Goal: Obtain resource: Download file/media

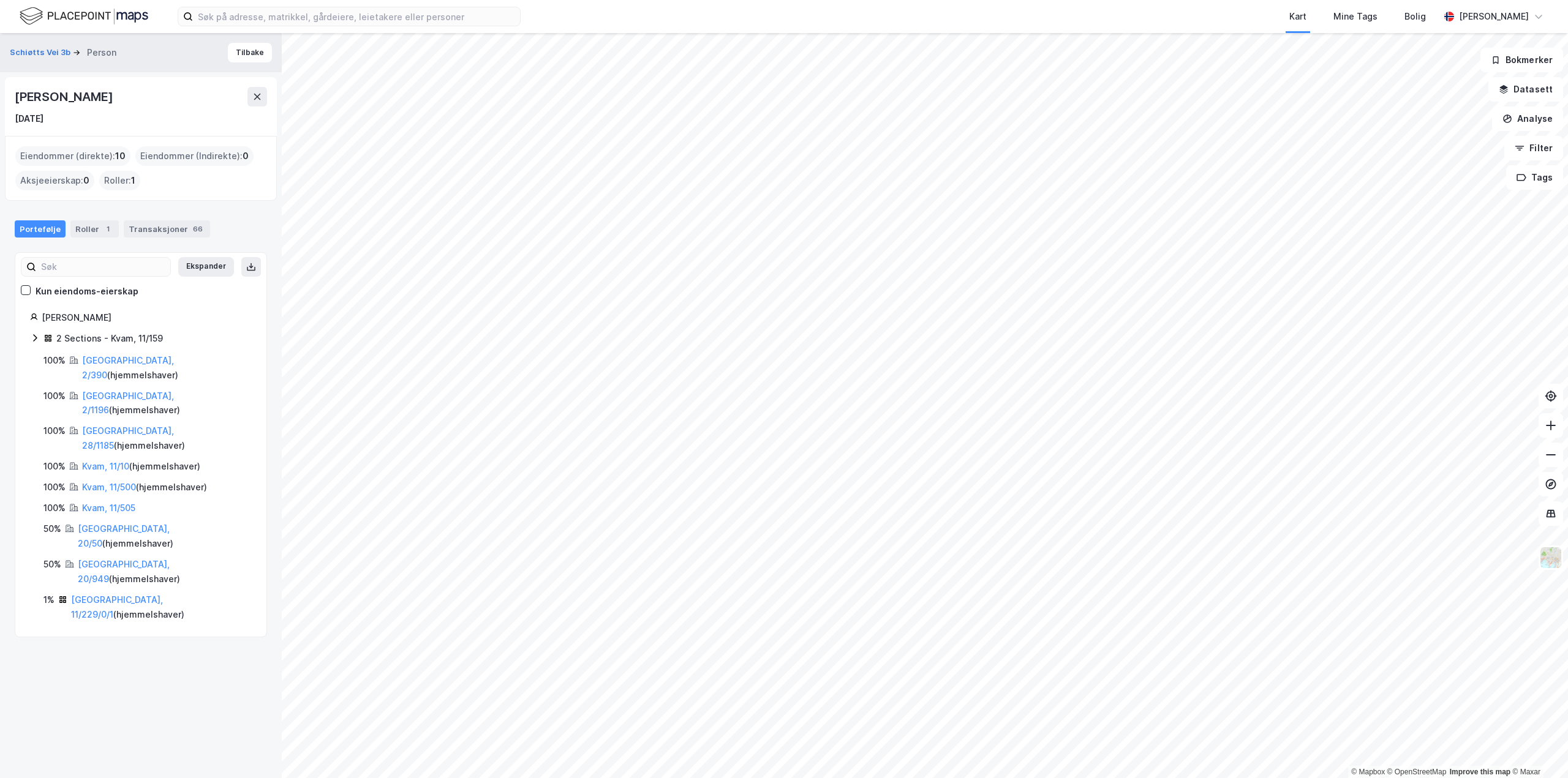
click at [145, 96] on div "[PERSON_NAME]" at bounding box center [141, 96] width 252 height 20
drag, startPoint x: 145, startPoint y: 96, endPoint x: 0, endPoint y: 101, distance: 145.1
click at [0, 101] on div "Schiøtts Vei 3b Person [PERSON_NAME] [DATE] Eiendommer (direkte) : 10 Eiendomme…" at bounding box center [141, 405] width 282 height 745
click at [272, 2] on div "Kart Mine Tags Bolig [PERSON_NAME]" at bounding box center [784, 16] width 1568 height 33
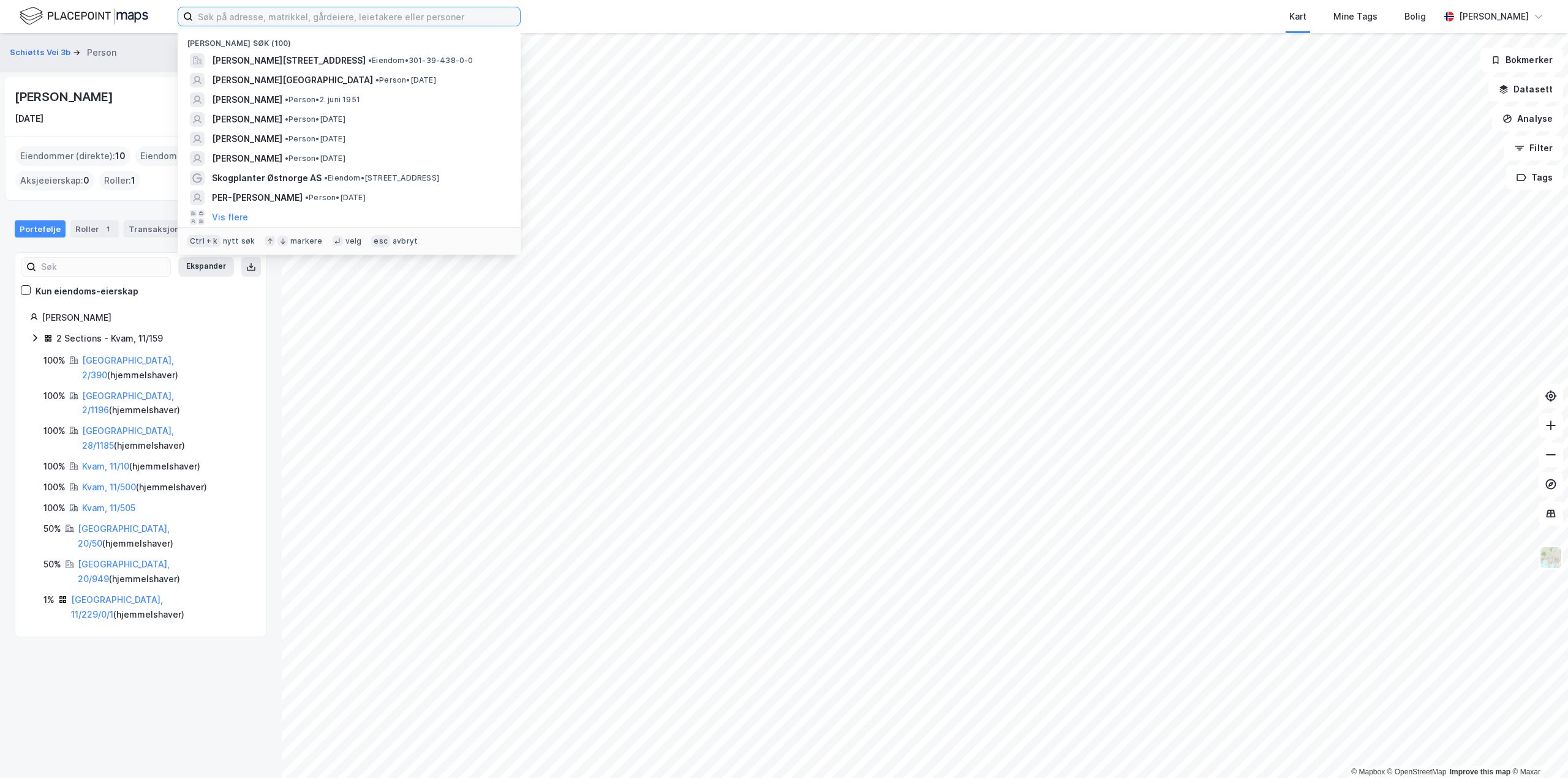
click at [239, 10] on input at bounding box center [356, 16] width 327 height 18
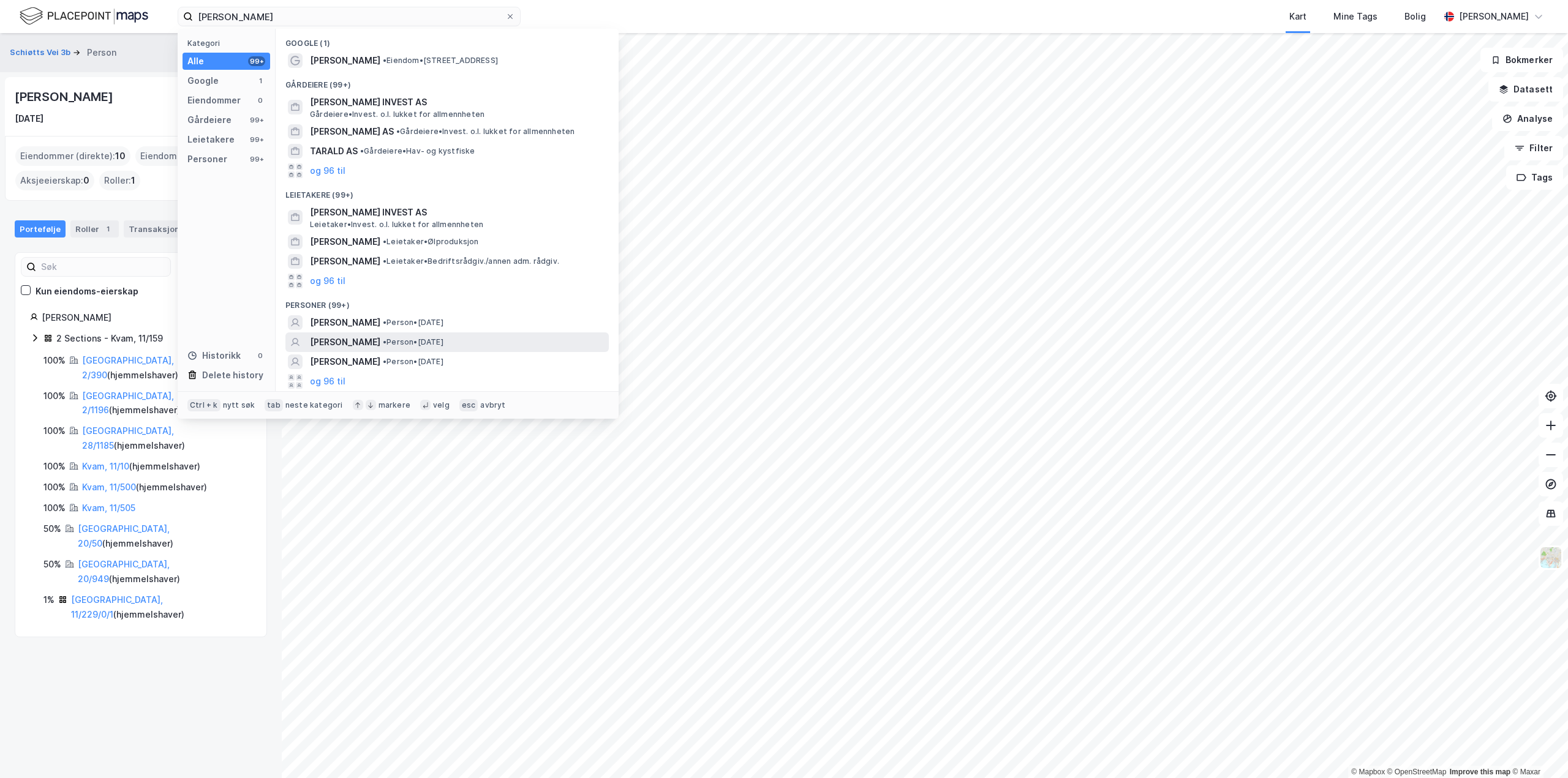
click at [364, 340] on span "[PERSON_NAME]" at bounding box center [345, 342] width 70 height 15
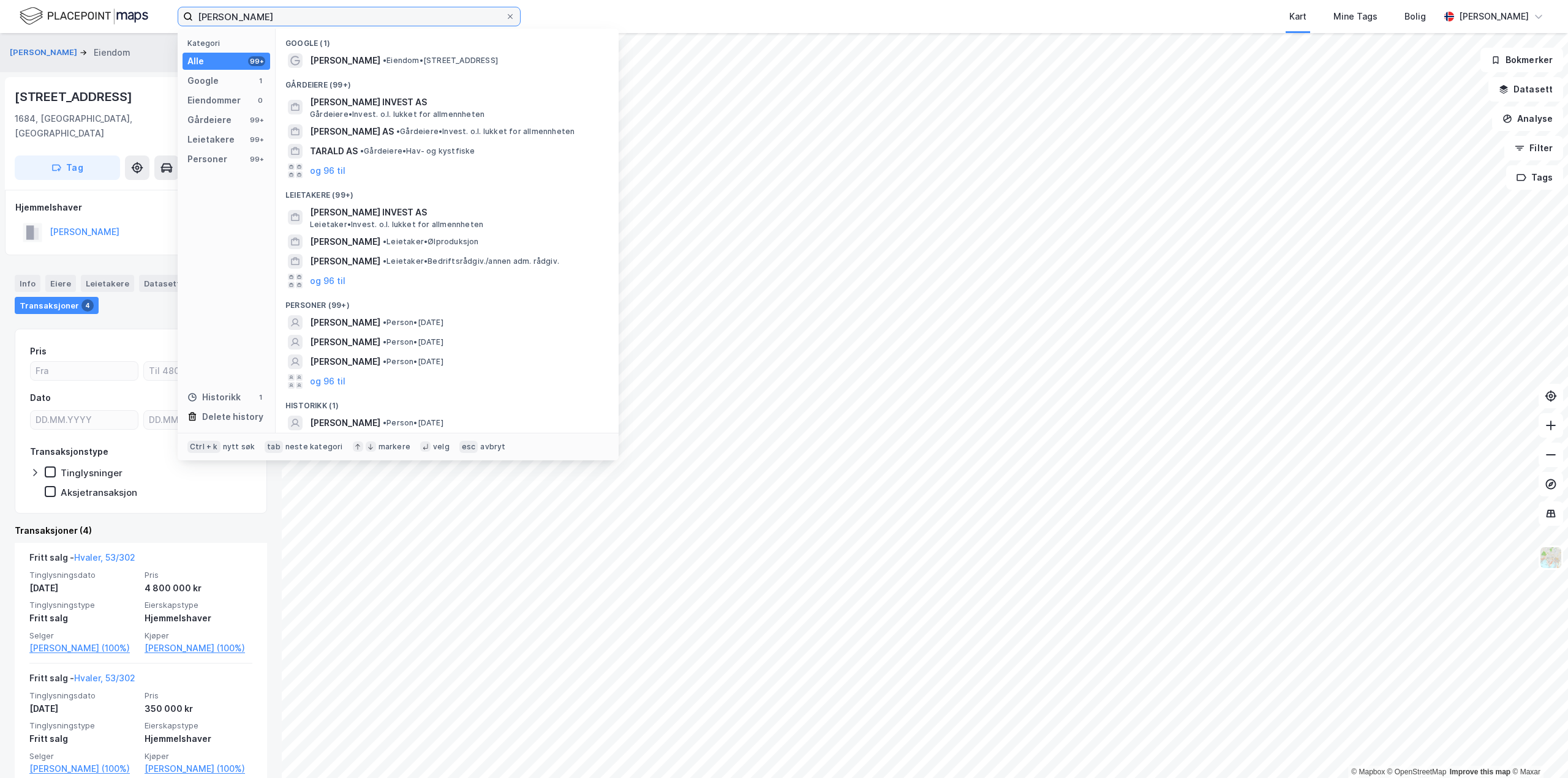
drag, startPoint x: 289, startPoint y: 18, endPoint x: 0, endPoint y: -23, distance: 291.9
click at [0, 0] on html "[PERSON_NAME] Kategori Alle 99+ Google 1 Eiendommer 0 Gårdeiere 99+ Leietakere …" at bounding box center [784, 389] width 1568 height 778
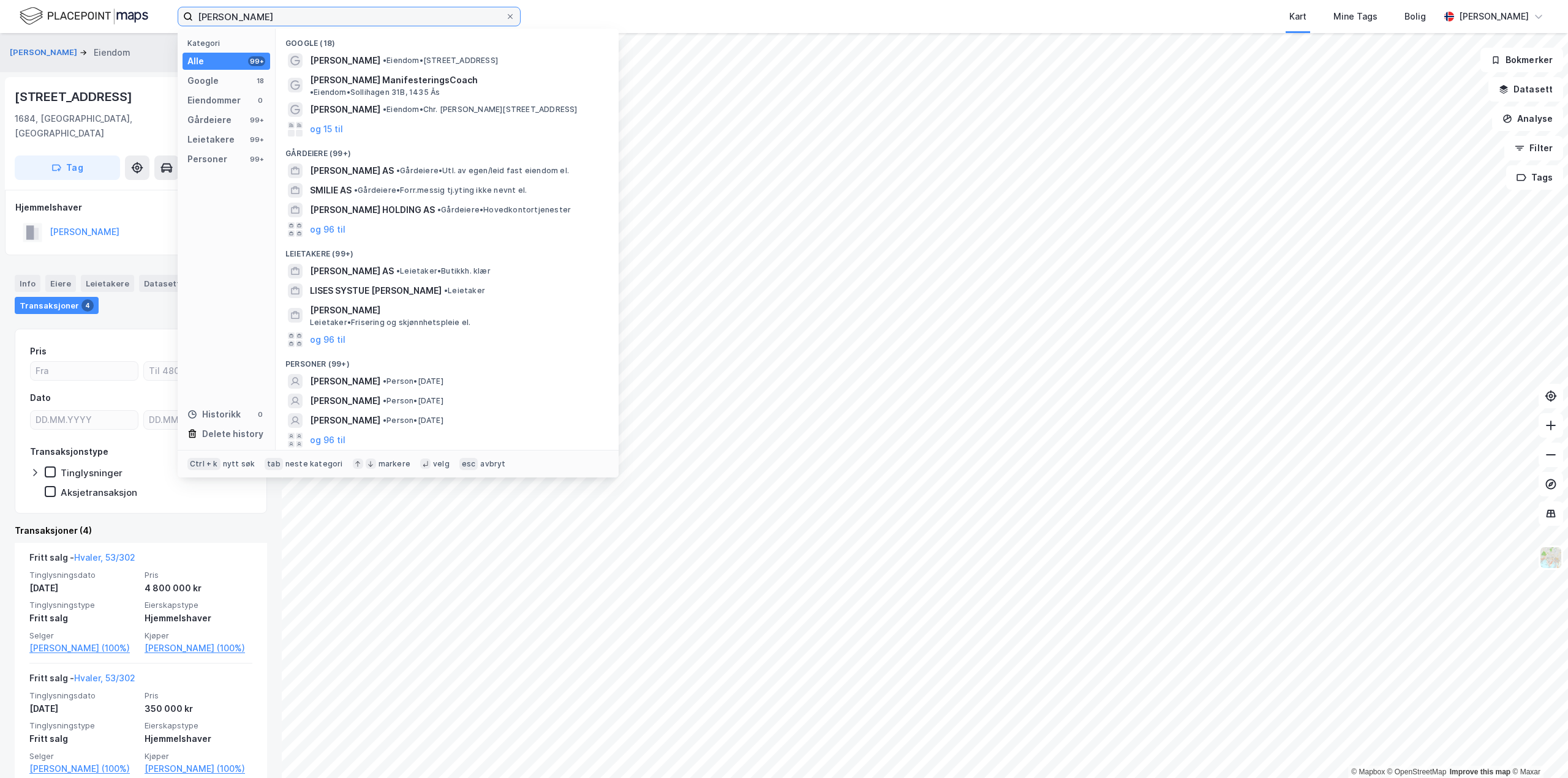
type input "[PERSON_NAME]"
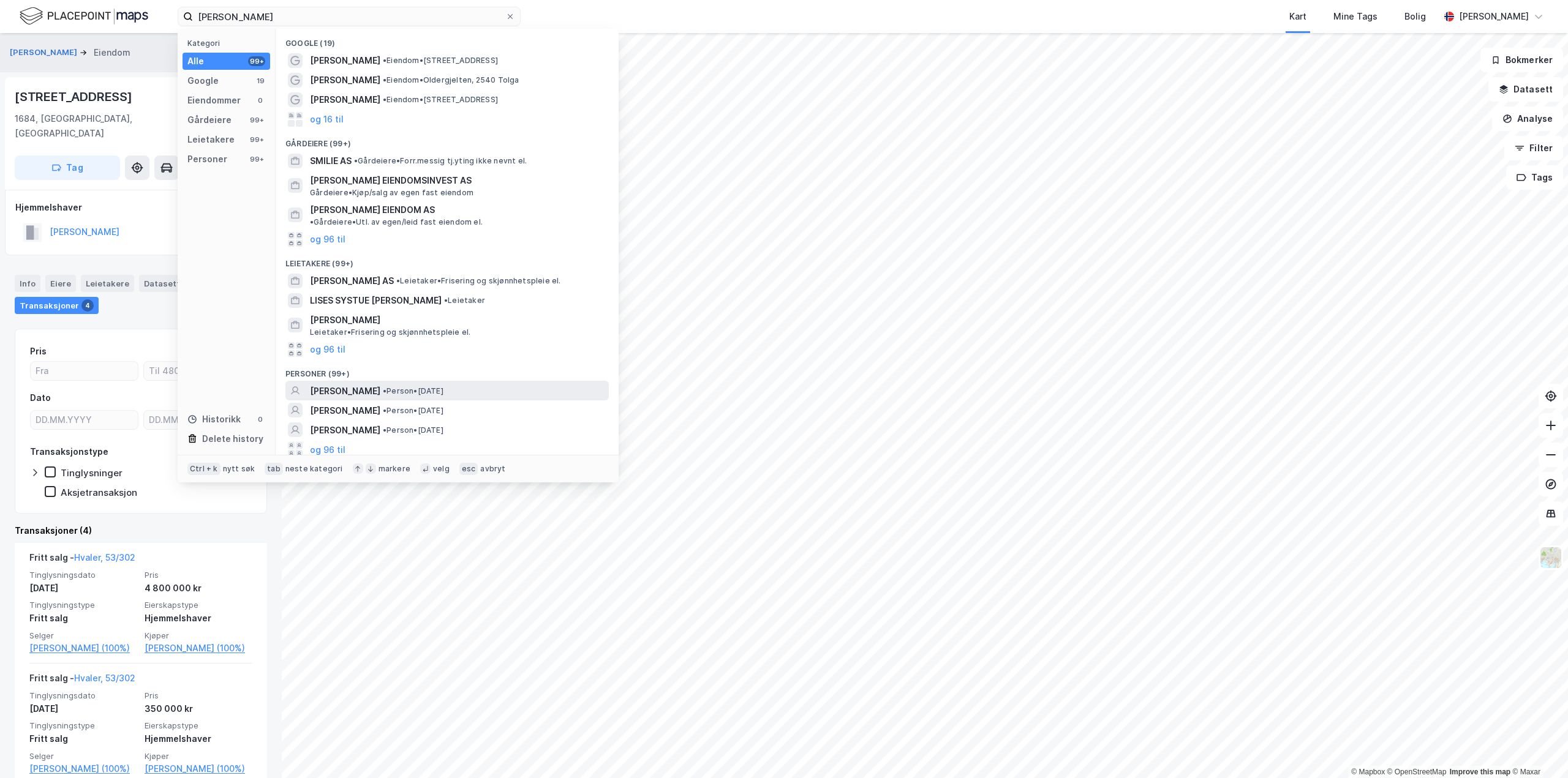
click at [380, 384] on span "[PERSON_NAME]" at bounding box center [345, 391] width 70 height 15
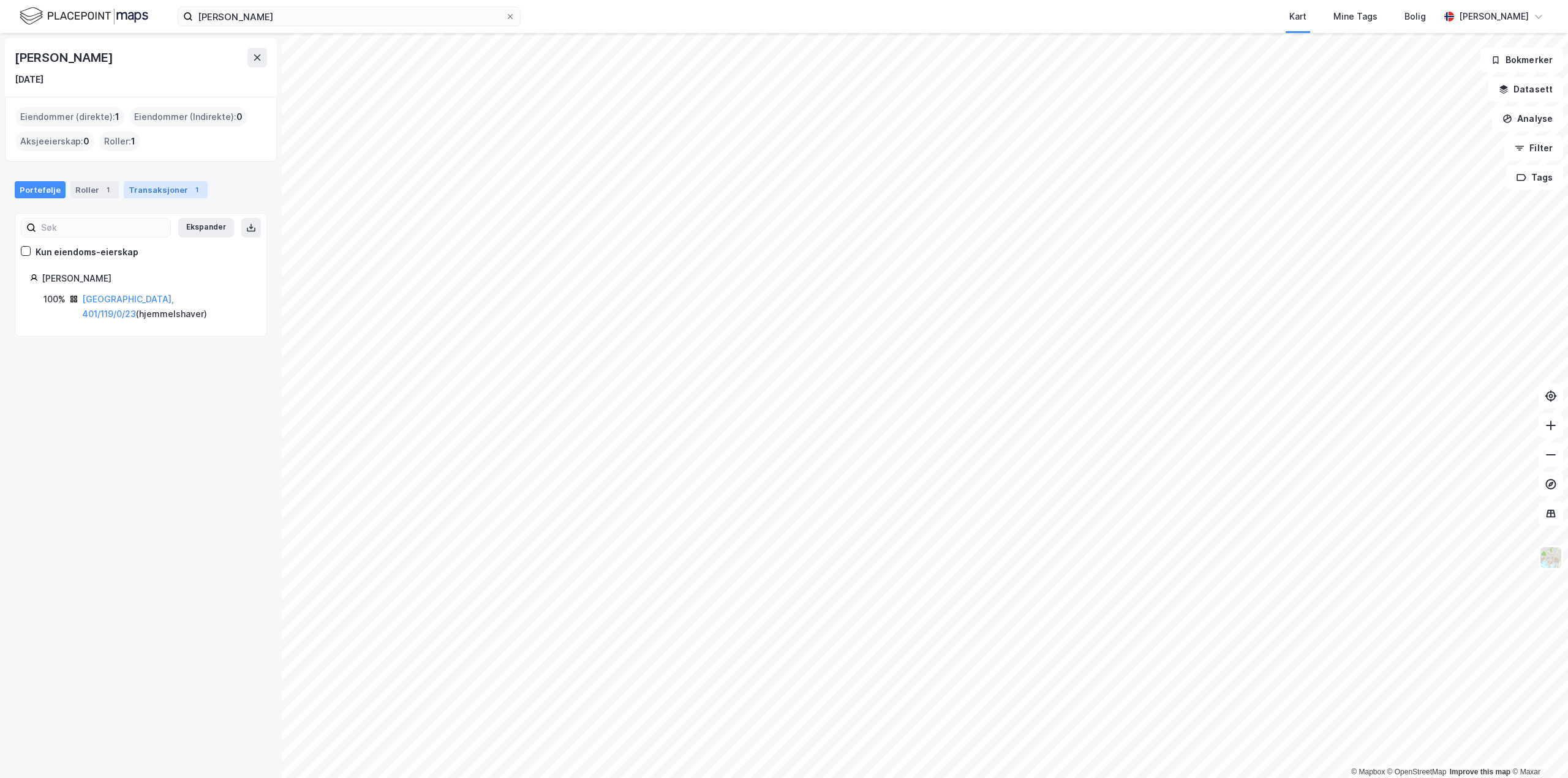
click at [158, 188] on div "Transaksjoner 1" at bounding box center [166, 190] width 84 height 17
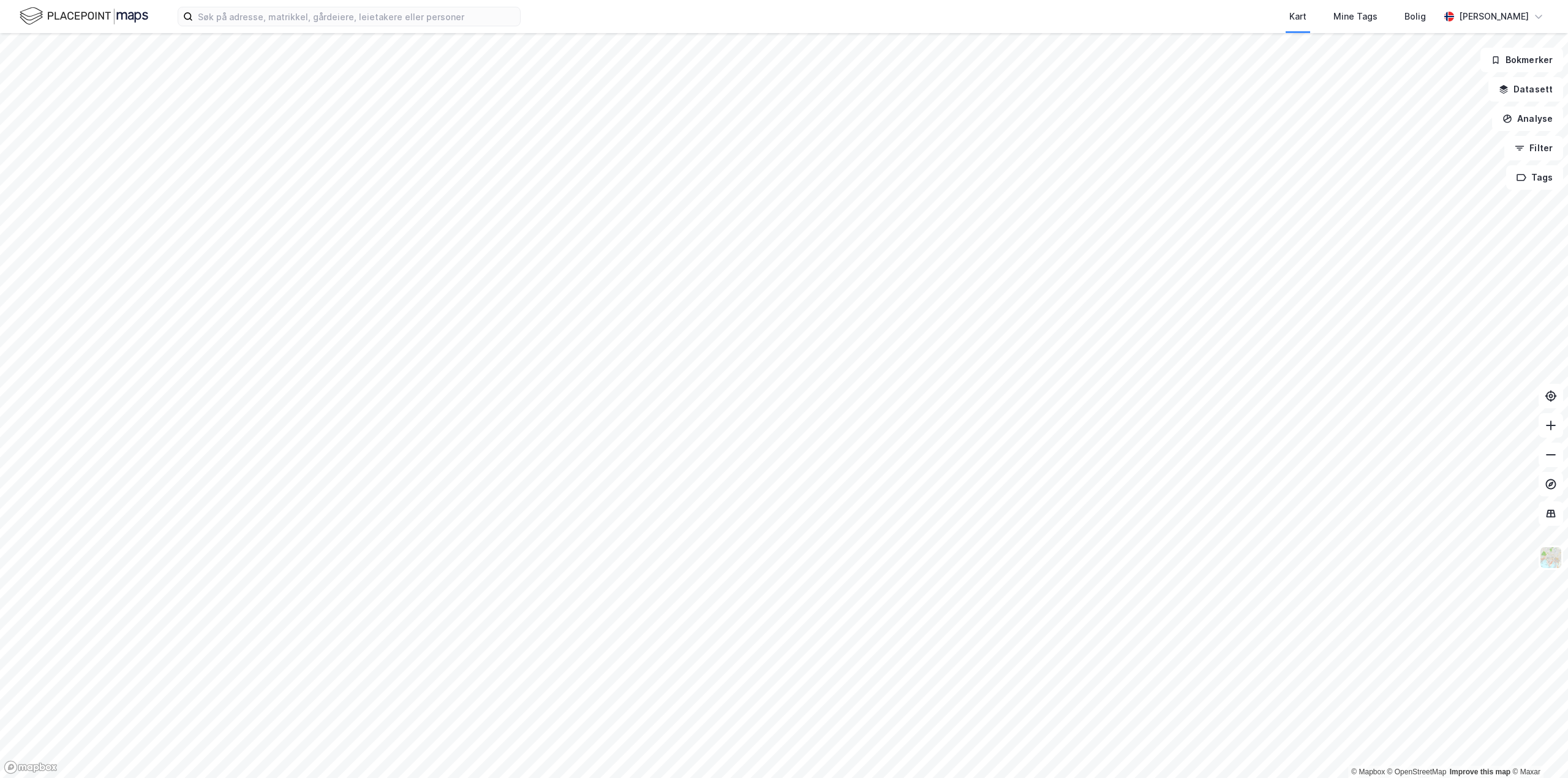
click at [1052, 778] on html "Kart Mine Tags Bolig Aleksander Moholdt © Mapbox © OpenStreetMap Improve this m…" at bounding box center [784, 389] width 1568 height 778
click at [1093, 778] on html "Kart Mine Tags Bolig Aleksander Moholdt © Mapbox © OpenStreetMap Improve this m…" at bounding box center [784, 389] width 1568 height 778
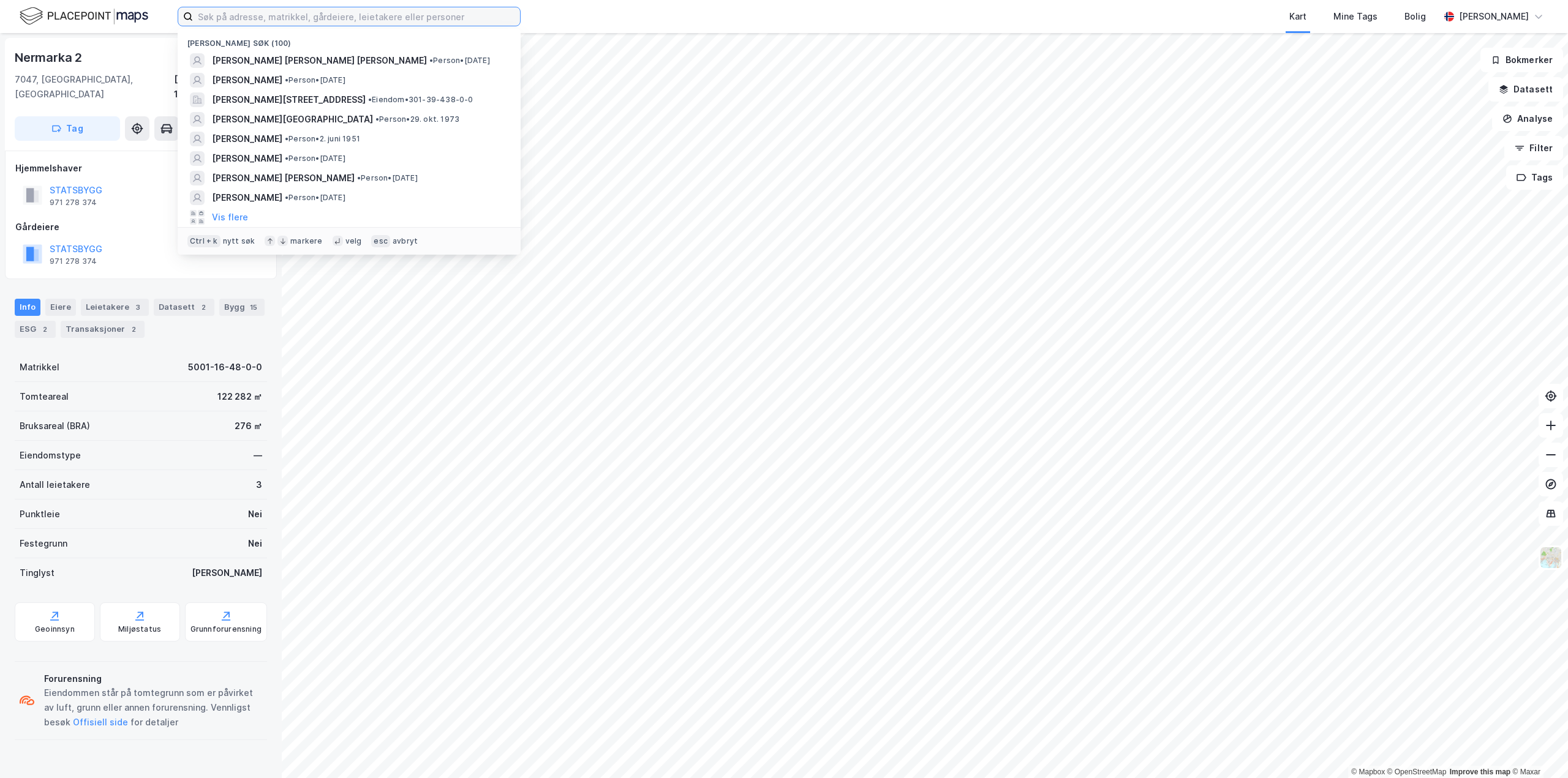
click at [239, 13] on input at bounding box center [356, 16] width 327 height 18
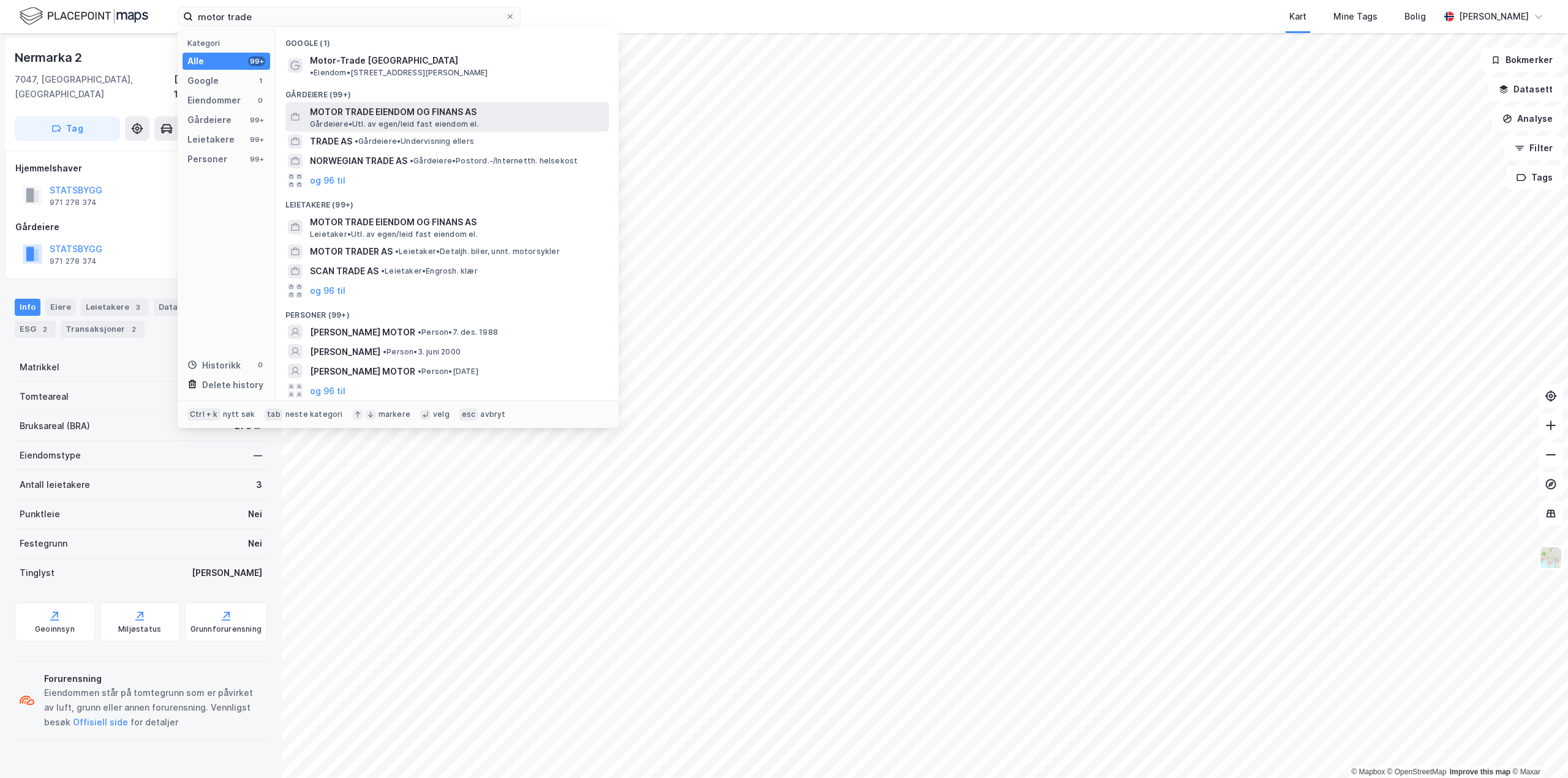
click at [412, 105] on span "MOTOR TRADE EIENDOM OG FINANS AS" at bounding box center [457, 112] width 294 height 15
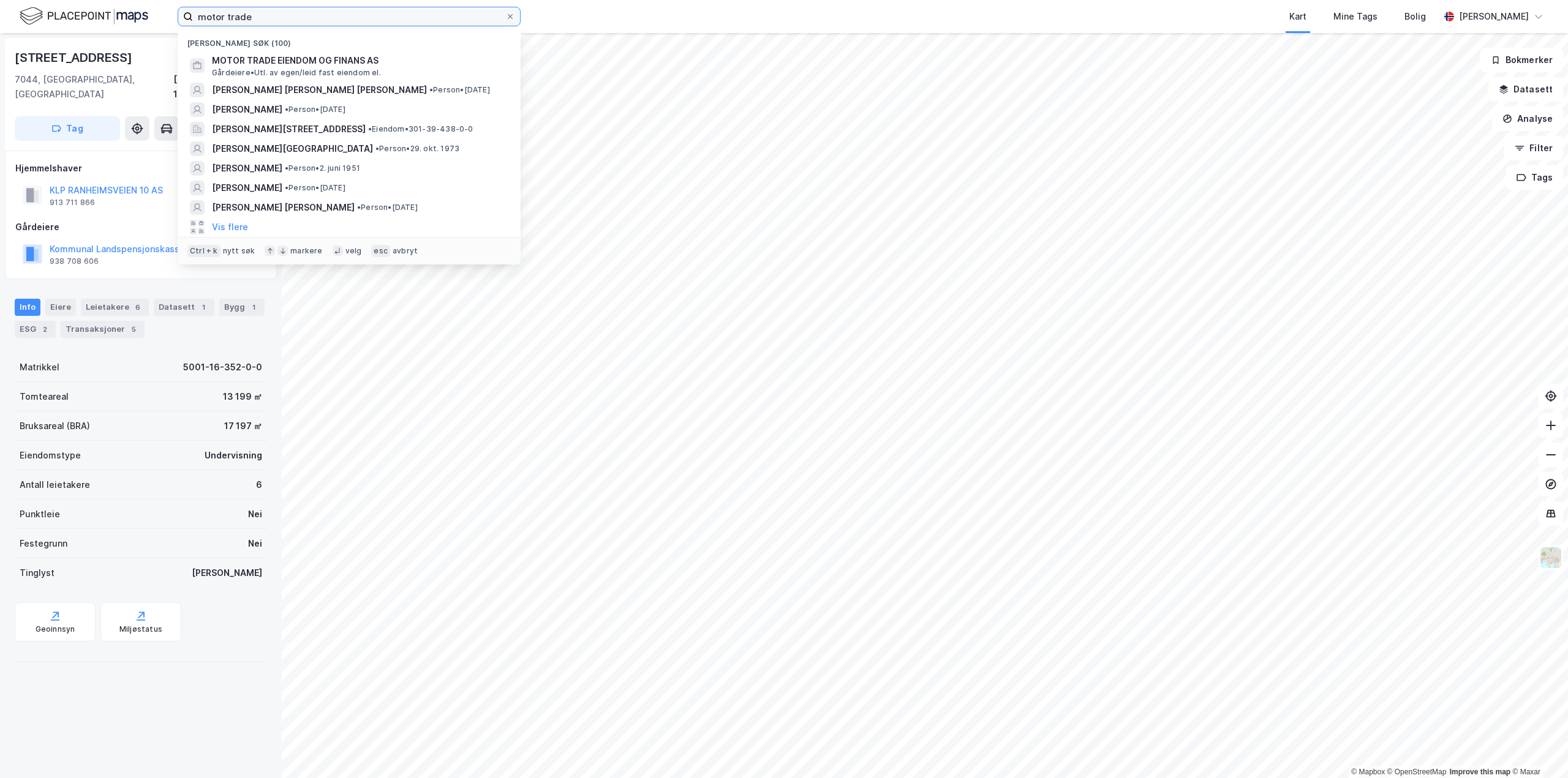
drag, startPoint x: 299, startPoint y: 17, endPoint x: 120, endPoint y: 26, distance: 179.2
click at [120, 26] on div "motor trade Nylige søk (100) MOTOR TRADE EIENDOM OG FINANS AS Gårdeiere • Utl. …" at bounding box center [784, 16] width 1568 height 33
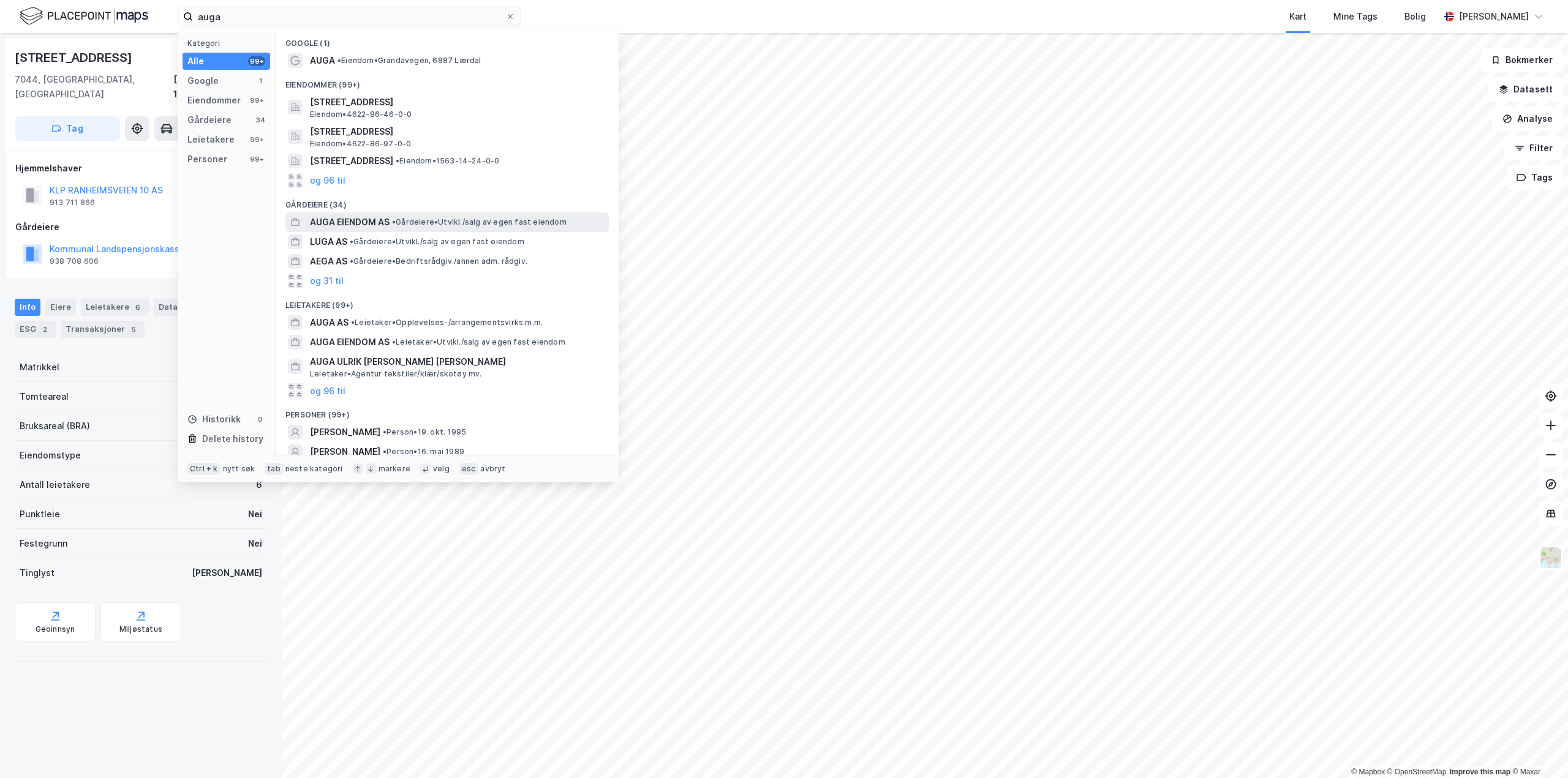
click at [350, 223] on span "AUGA EIENDOM AS" at bounding box center [350, 223] width 80 height 15
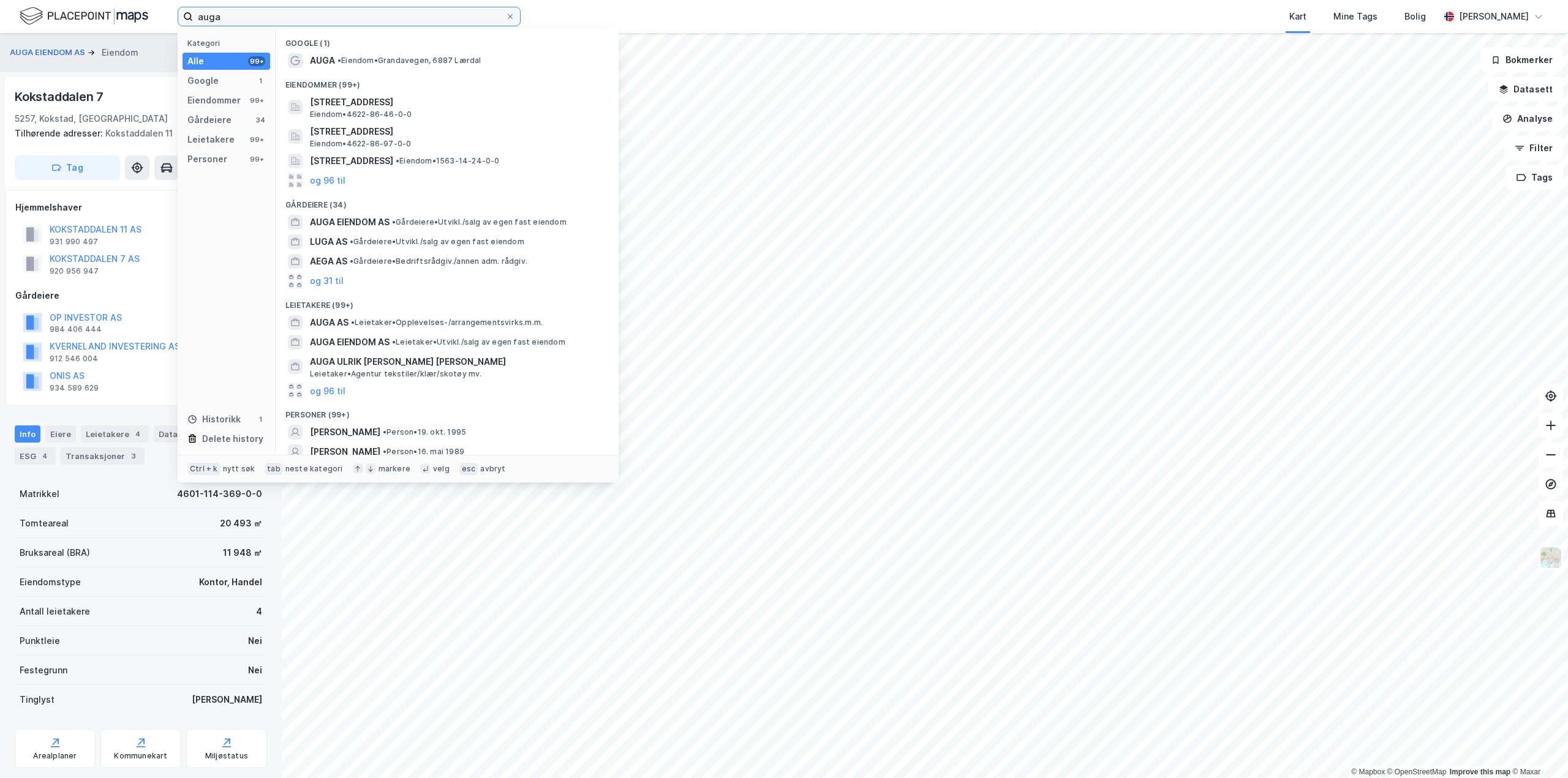
drag, startPoint x: 260, startPoint y: 16, endPoint x: 0, endPoint y: -1, distance: 260.6
click at [0, 0] on html "auga Kategori Alle 99+ Google 1 Eiendommer 99+ Gårdeiere 34 Leietakere 99+ Pers…" at bounding box center [784, 389] width 1568 height 778
paste input "Åsamyrane 324, 5131"
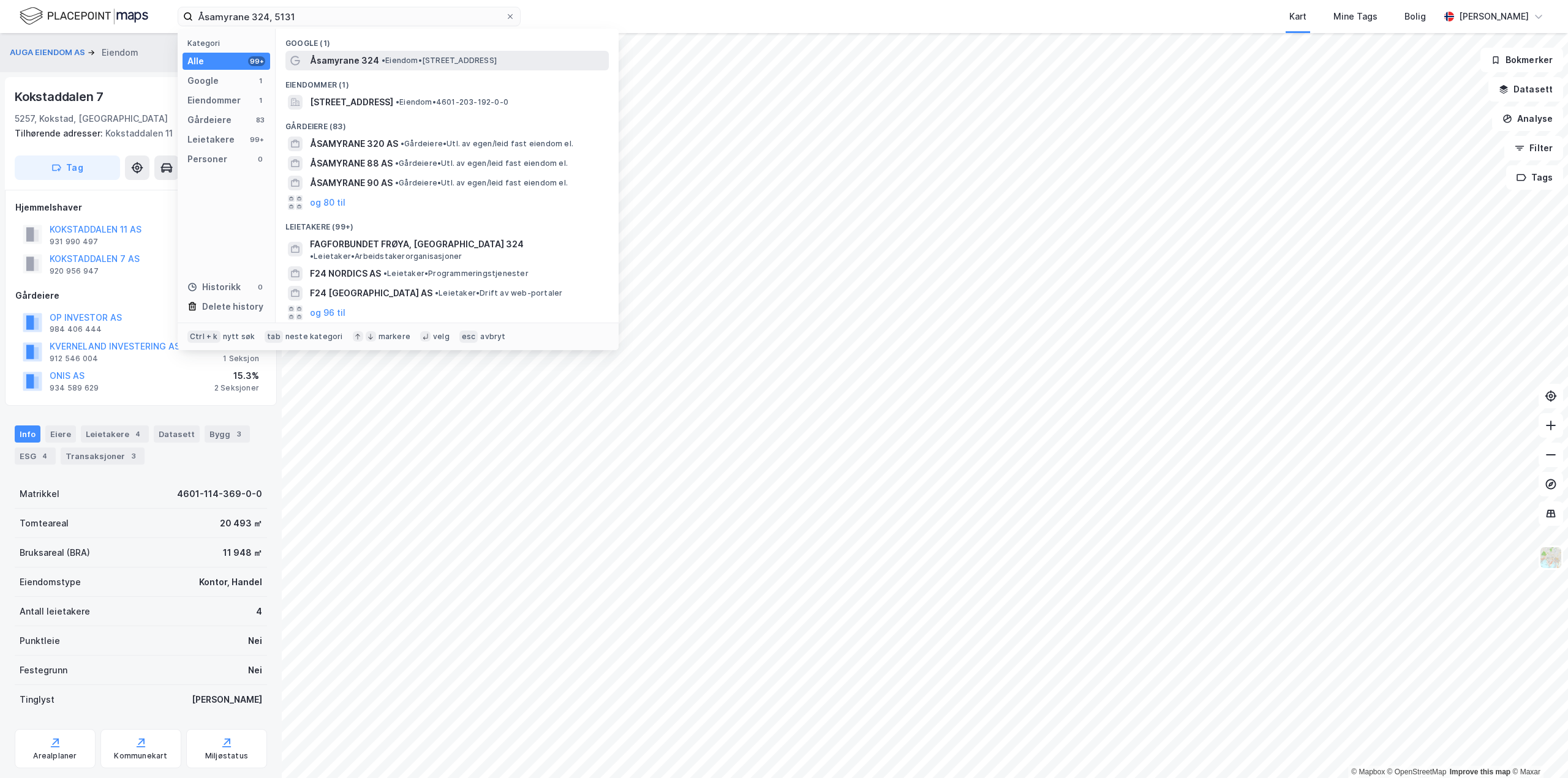
click at [349, 63] on span "Åsamyrane 324" at bounding box center [345, 61] width 69 height 15
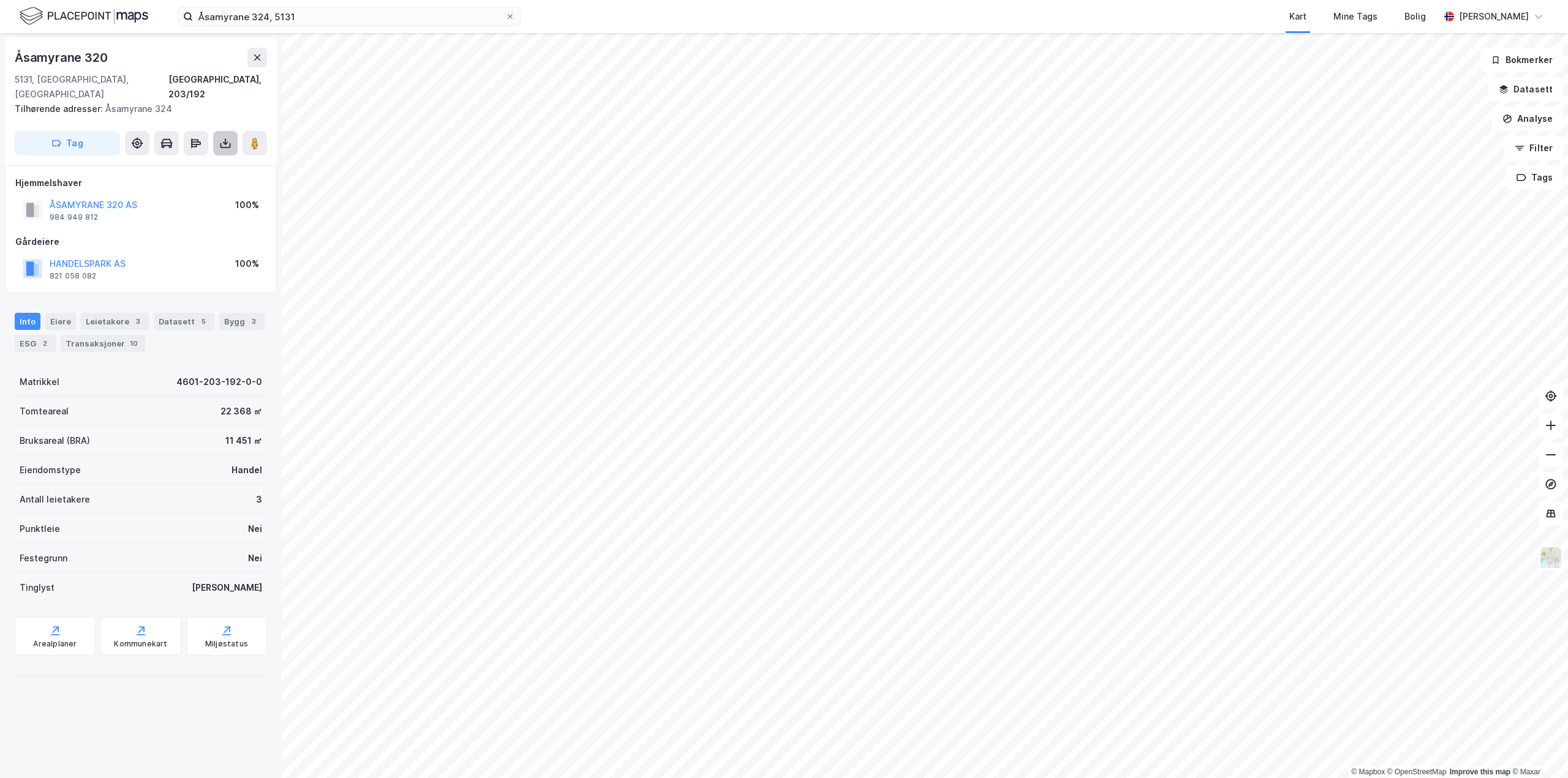
click at [216, 131] on button at bounding box center [226, 143] width 25 height 25
click at [190, 158] on div "Last ned grunnbok" at bounding box center [172, 168] width 130 height 20
click at [185, 182] on div "Last ned matrikkelrapport" at bounding box center [180, 187] width 101 height 10
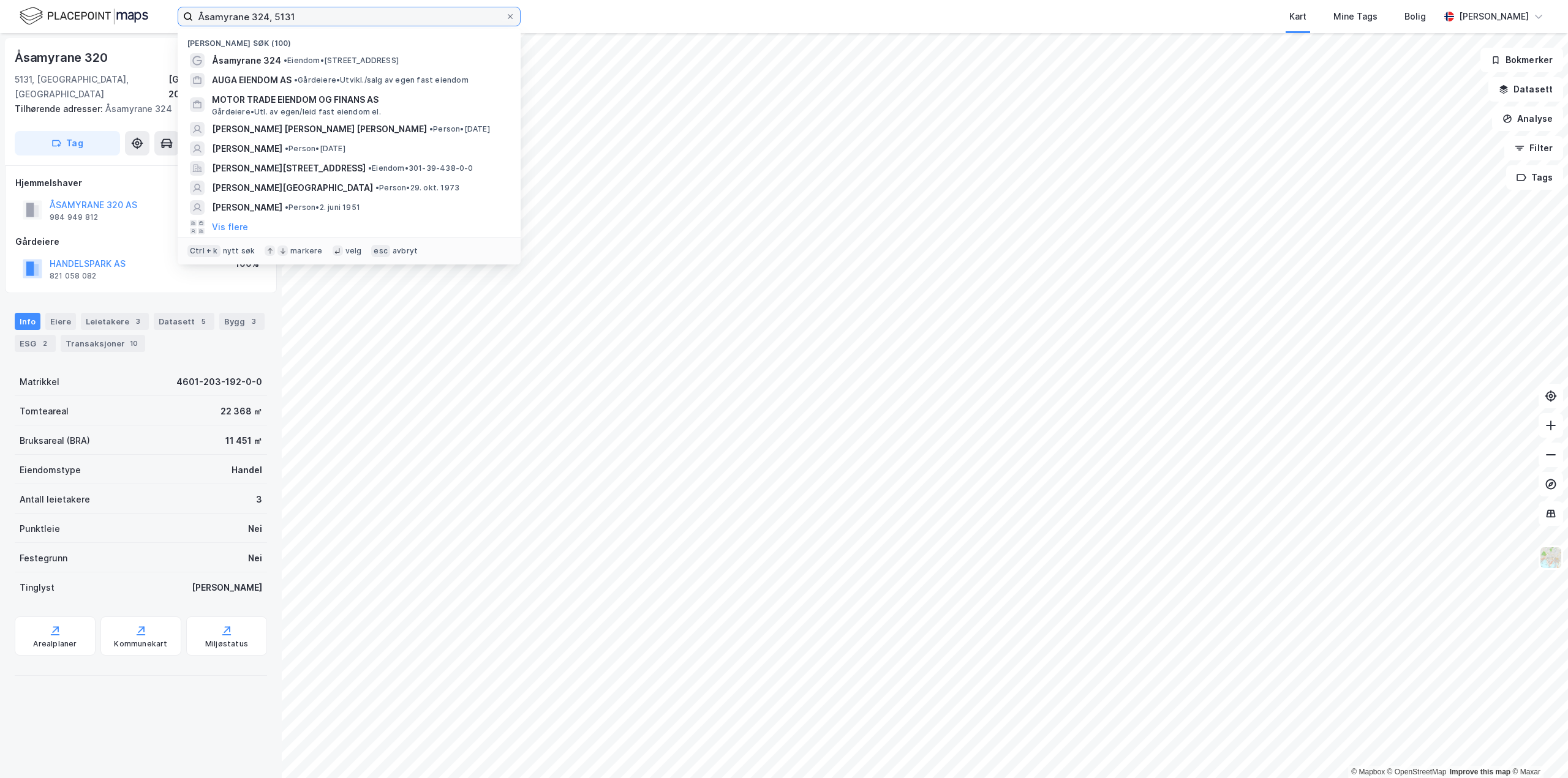
drag, startPoint x: 356, startPoint y: 18, endPoint x: 0, endPoint y: -46, distance: 361.7
click at [0, 0] on html "Åsamyrane 324, 5131 Nylige søk (100) Åsamyrane 324 • Eiendom • Åsamyrane 324, 5…" at bounding box center [784, 389] width 1568 height 778
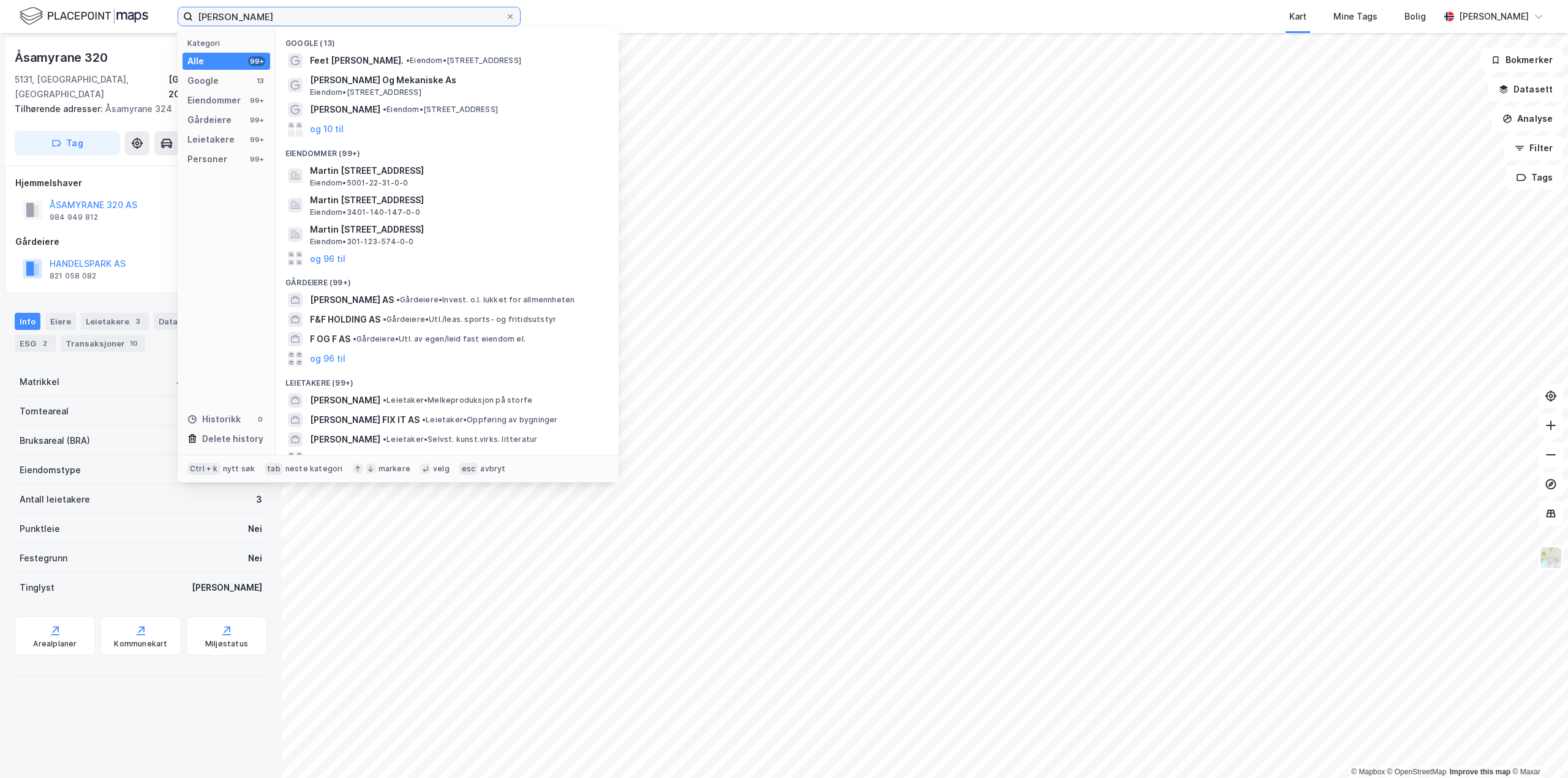
type input "martin fleischer"
